Goal: Information Seeking & Learning: Understand process/instructions

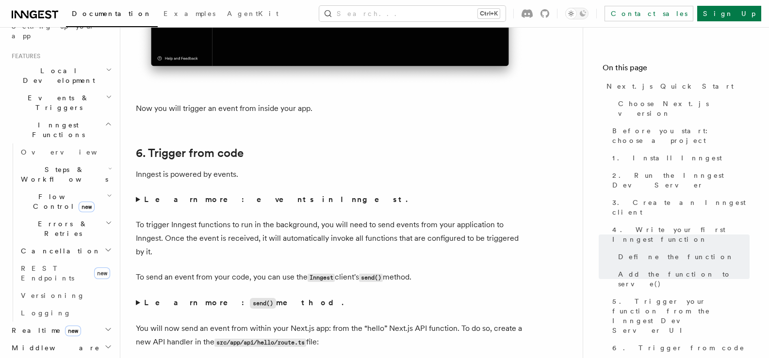
scroll to position [242, 0]
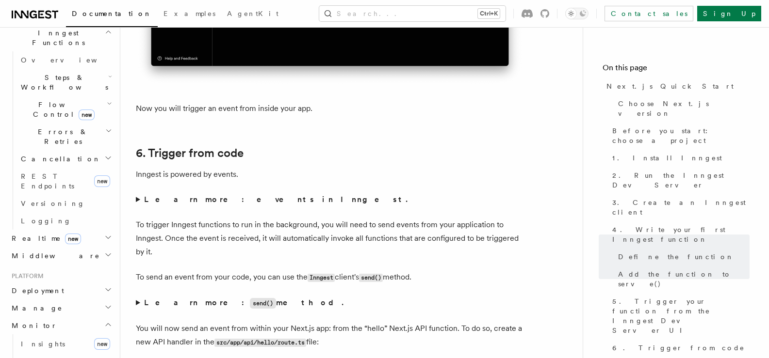
scroll to position [339, 0]
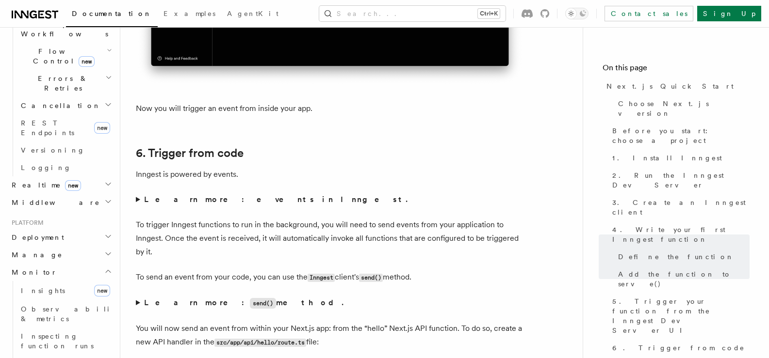
click at [91, 264] on h2 "Monitor" at bounding box center [61, 272] width 106 height 17
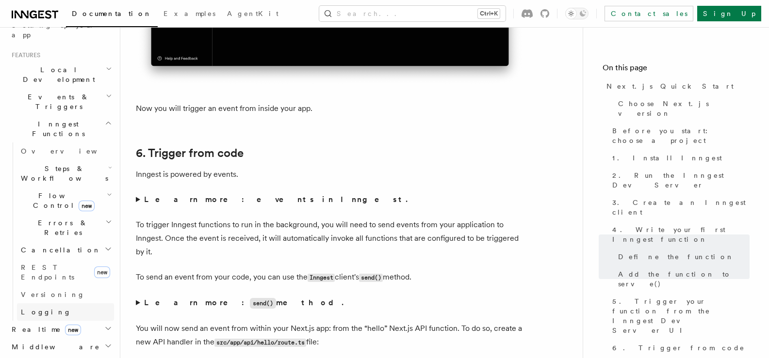
scroll to position [194, 0]
click at [97, 242] on h2 "Cancellation" at bounding box center [65, 250] width 97 height 17
click at [107, 192] on icon "button" at bounding box center [109, 196] width 5 height 8
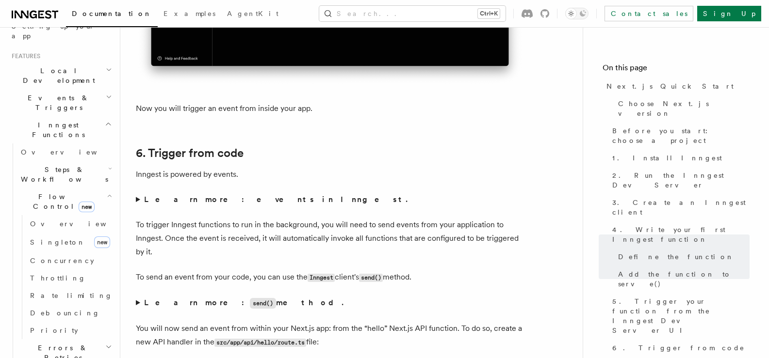
click at [107, 192] on icon "button" at bounding box center [109, 196] width 5 height 8
click at [108, 165] on icon "button" at bounding box center [110, 169] width 4 height 8
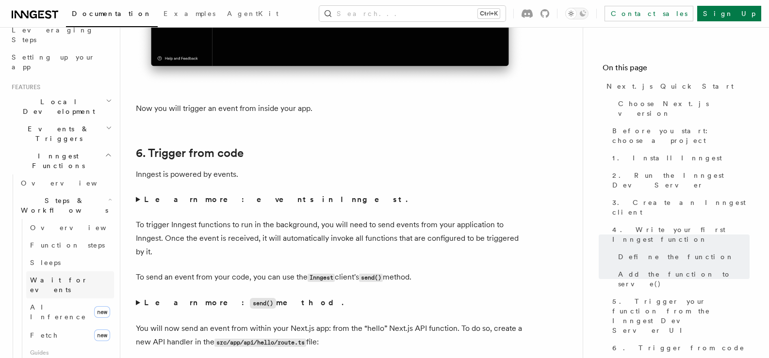
scroll to position [145, 0]
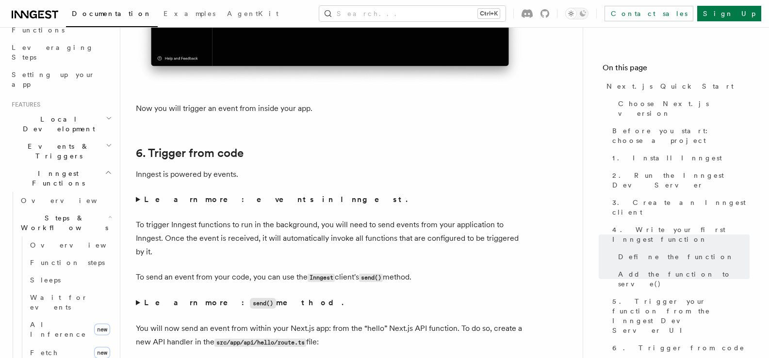
click at [93, 138] on h2 "Events & Triggers" at bounding box center [61, 151] width 106 height 27
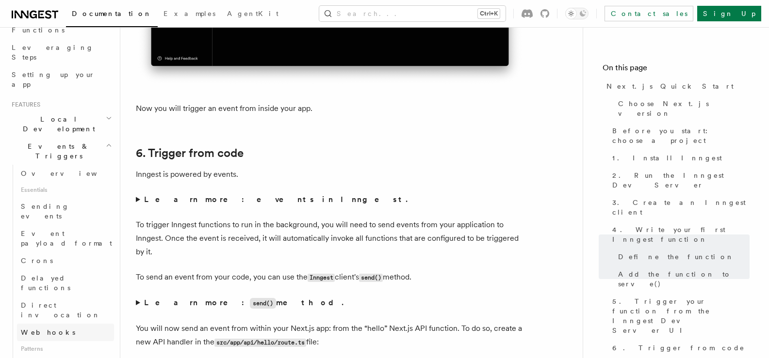
click at [62, 324] on link "Webhooks" at bounding box center [65, 332] width 97 height 17
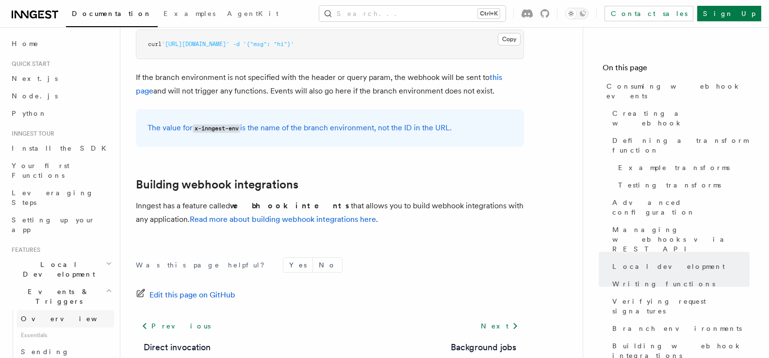
scroll to position [48, 0]
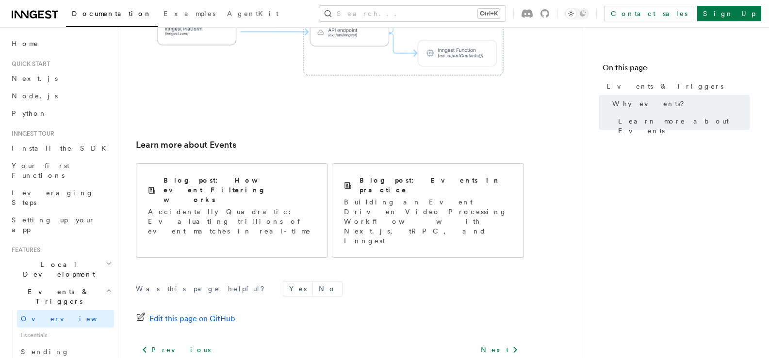
scroll to position [695, 0]
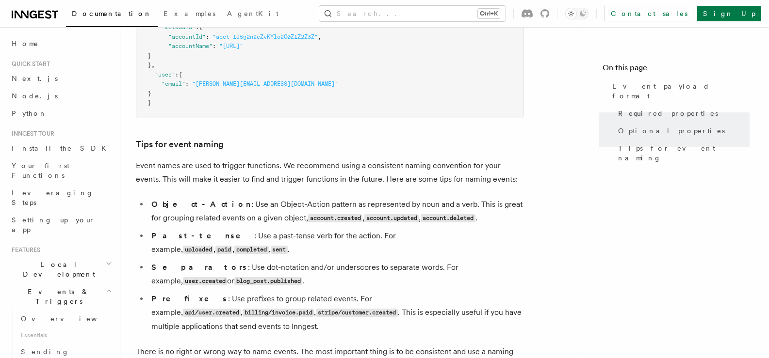
scroll to position [700, 0]
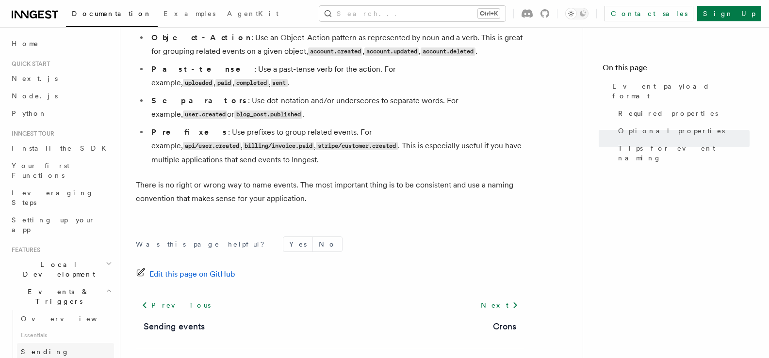
click at [61, 348] on span "Sending events" at bounding box center [45, 356] width 48 height 17
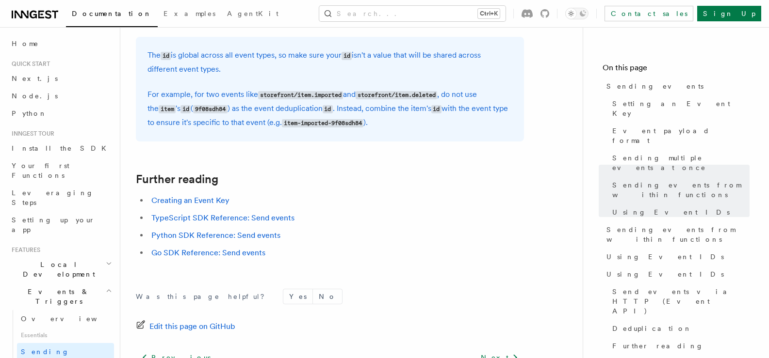
scroll to position [2647, 0]
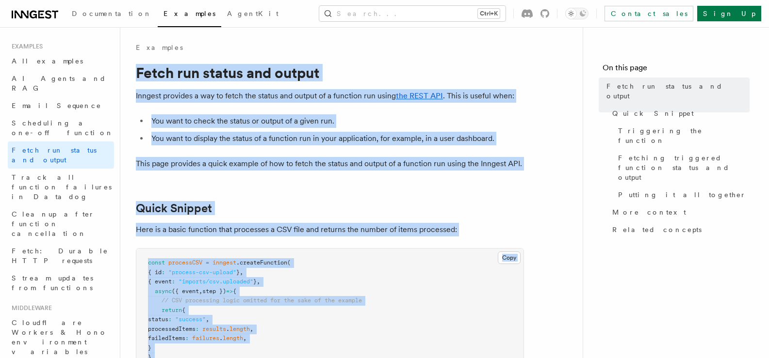
drag, startPoint x: 156, startPoint y: 256, endPoint x: 136, endPoint y: 78, distance: 179.0
copy article "Fetch run status and output Inngest provides a way to fetch the status and outp…"
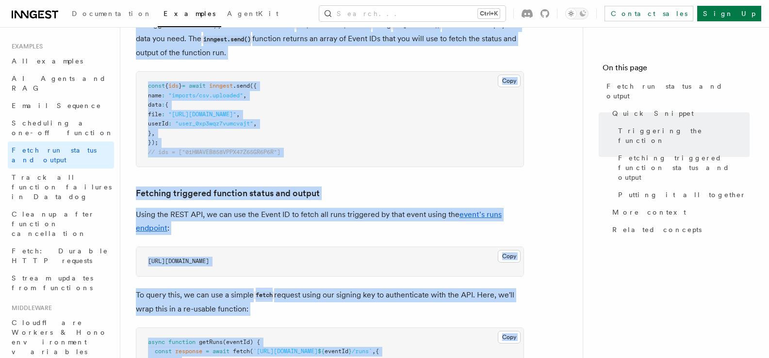
scroll to position [388, 0]
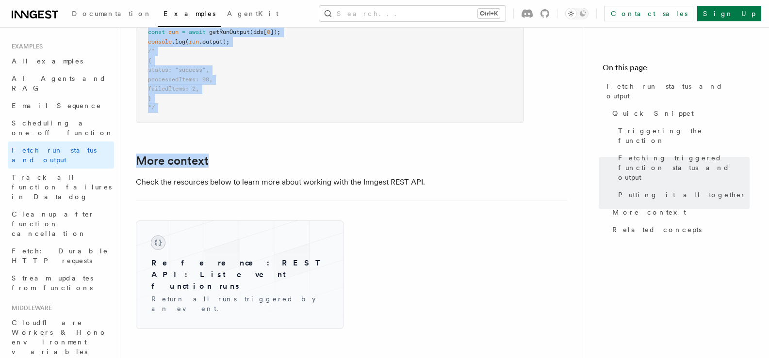
scroll to position [1355, 0]
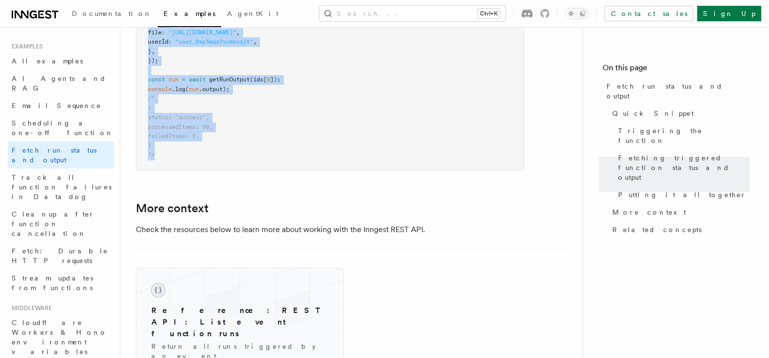
drag, startPoint x: 134, startPoint y: 200, endPoint x: 270, endPoint y: 158, distance: 142.1
copy article "Fetching triggered function status and output Using the REST API, we can use th…"
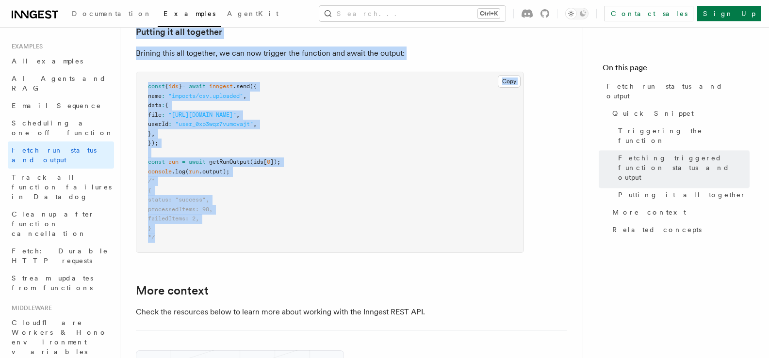
scroll to position [1161, 0]
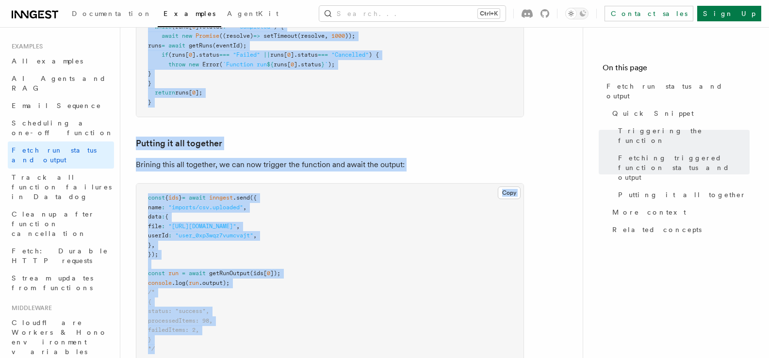
click at [299, 190] on pre "const { ids } = await inngest .send ({ name : "imports/csv.uploaded" , data : {…" at bounding box center [329, 274] width 387 height 180
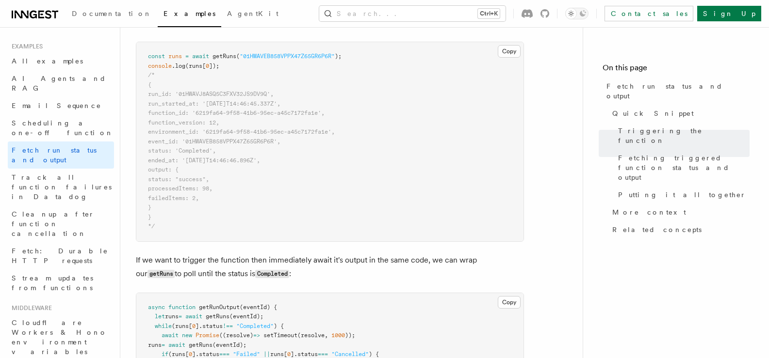
scroll to position [918, 0]
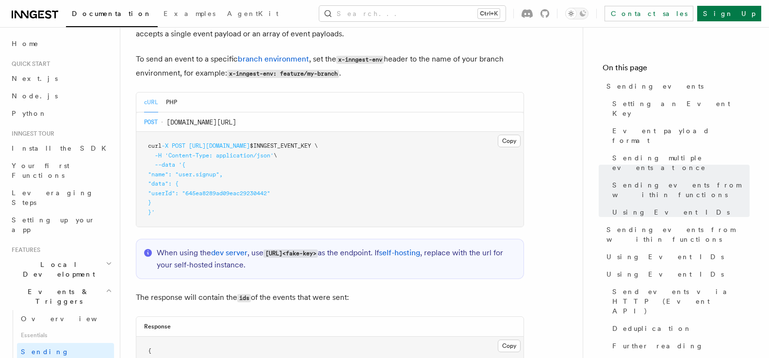
scroll to position [2134, 0]
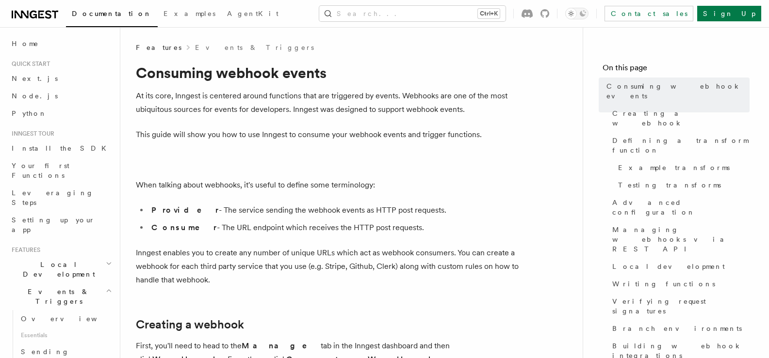
click at [41, 12] on icon at bounding box center [35, 15] width 47 height 12
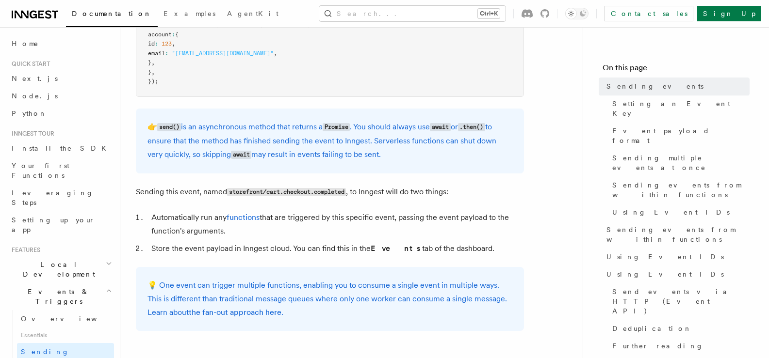
scroll to position [533, 0]
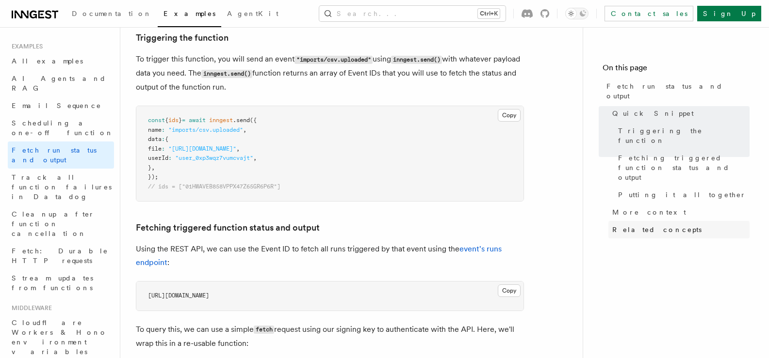
scroll to position [388, 0]
